Goal: Task Accomplishment & Management: Use online tool/utility

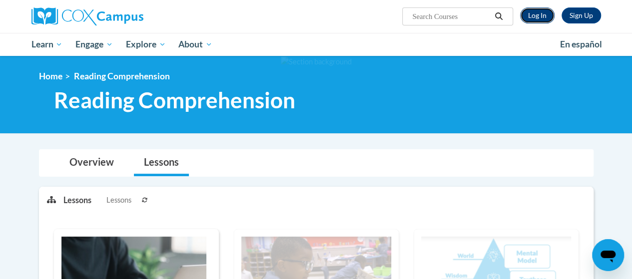
click at [546, 15] on link "Log In" at bounding box center [537, 15] width 34 height 16
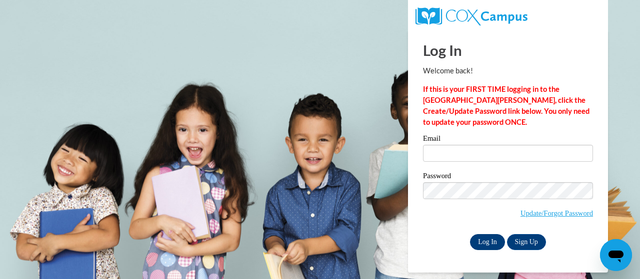
type input "kemp.kathryn.e@muscogee.k12.ga.us"
click at [487, 240] on input "Log In" at bounding box center [487, 242] width 35 height 16
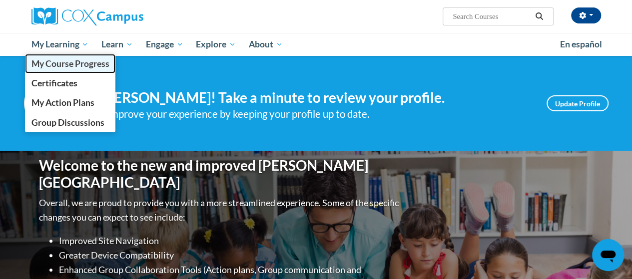
click at [74, 65] on span "My Course Progress" at bounding box center [70, 63] width 78 height 10
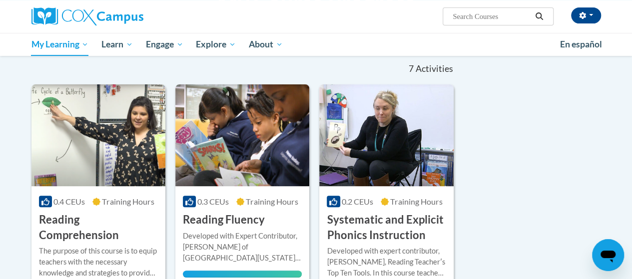
scroll to position [100, 0]
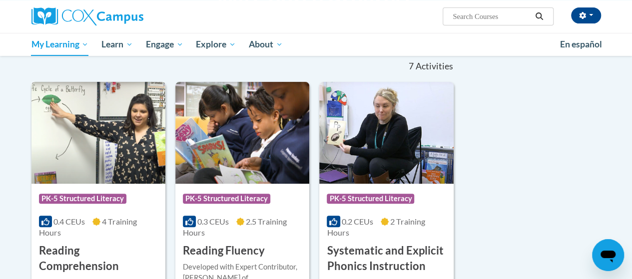
click at [81, 144] on img at bounding box center [98, 133] width 134 height 102
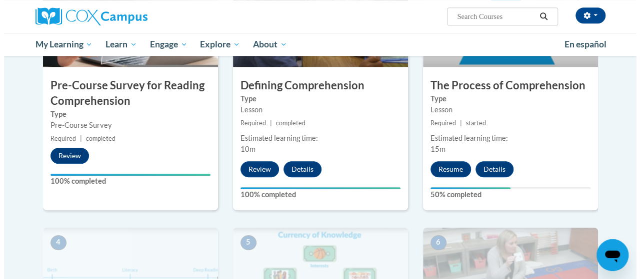
scroll to position [293, 0]
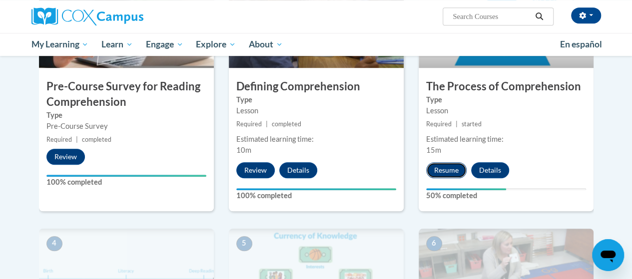
click at [450, 174] on button "Resume" at bounding box center [446, 170] width 40 height 16
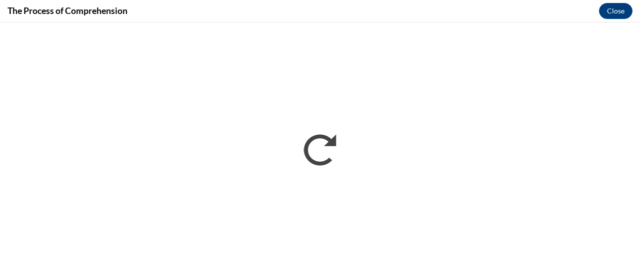
scroll to position [0, 0]
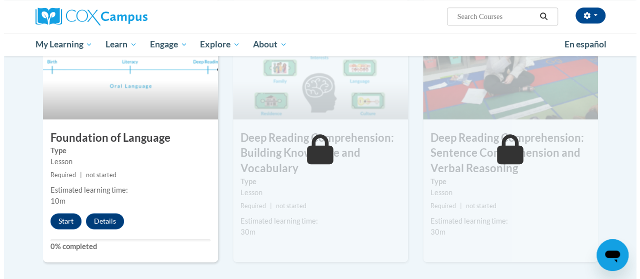
scroll to position [503, 0]
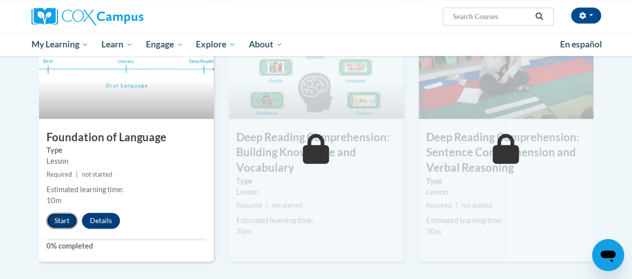
click at [62, 222] on button "Start" at bounding box center [61, 221] width 31 height 16
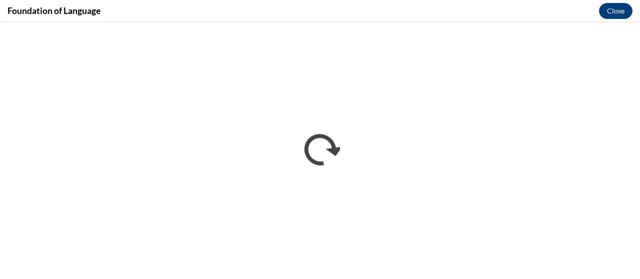
scroll to position [0, 0]
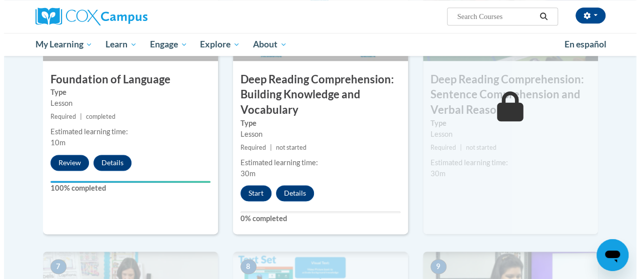
scroll to position [560, 0]
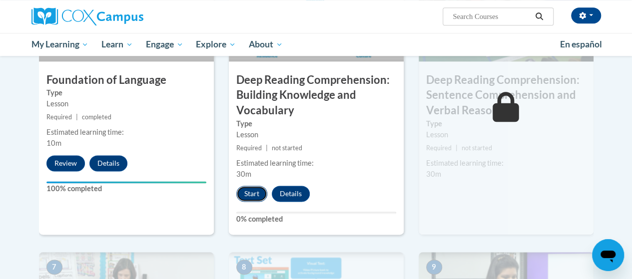
click at [256, 192] on button "Start" at bounding box center [251, 194] width 31 height 16
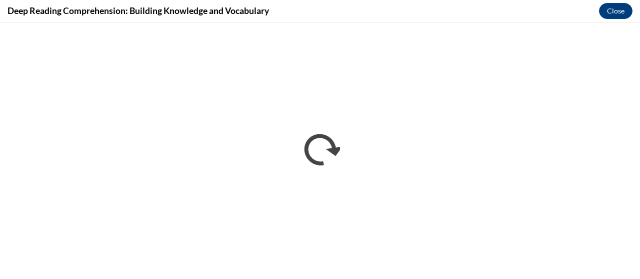
scroll to position [0, 0]
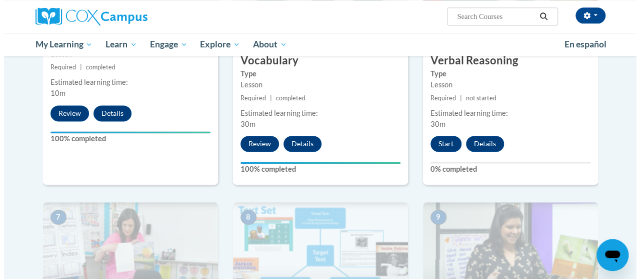
scroll to position [610, 0]
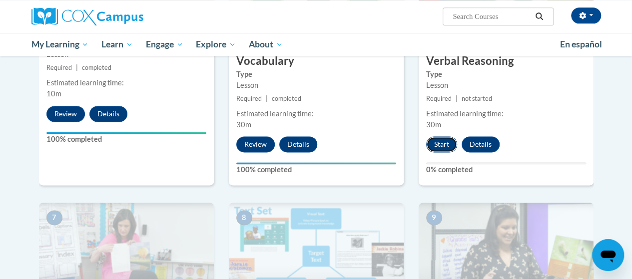
click at [437, 143] on button "Start" at bounding box center [441, 144] width 31 height 16
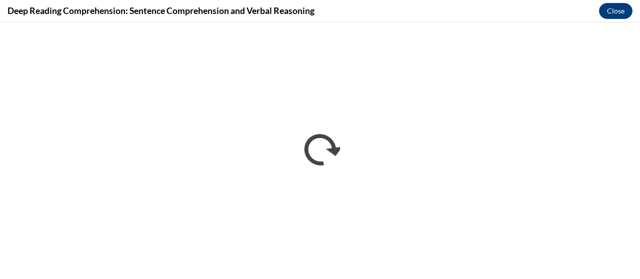
scroll to position [0, 0]
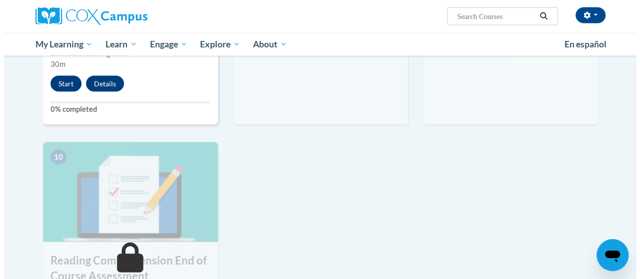
scroll to position [950, 0]
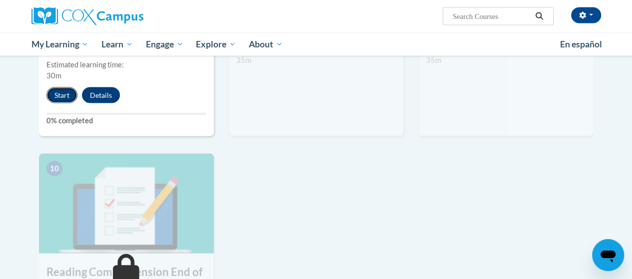
click at [60, 99] on button "Start" at bounding box center [61, 95] width 31 height 16
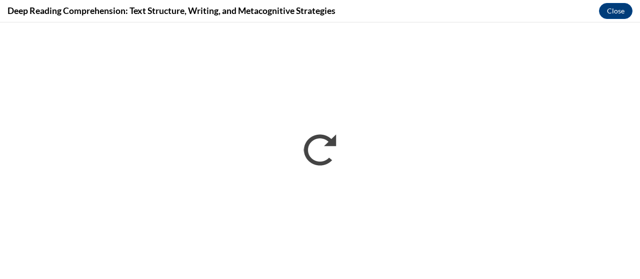
scroll to position [0, 0]
